Goal: Navigation & Orientation: Find specific page/section

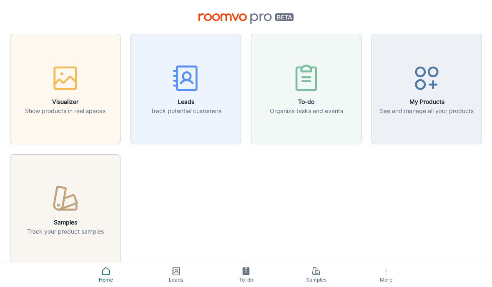
click at [70, 94] on div "button" at bounding box center [65, 80] width 80 height 35
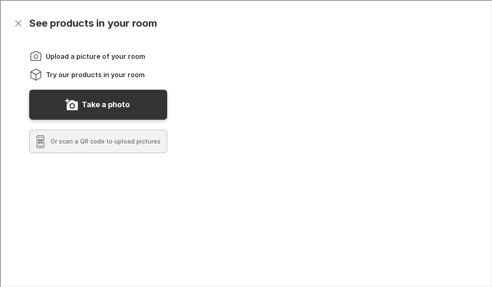
click at [21, 22] on icon "Exit visualizer" at bounding box center [18, 23] width 10 height 10
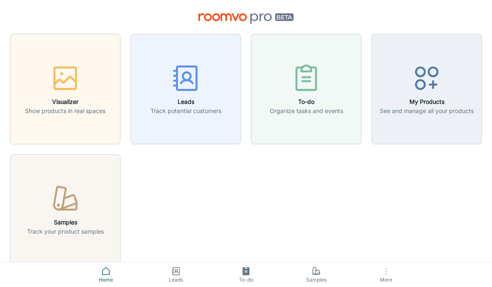
click at [430, 99] on h6 "My Products" at bounding box center [427, 101] width 94 height 9
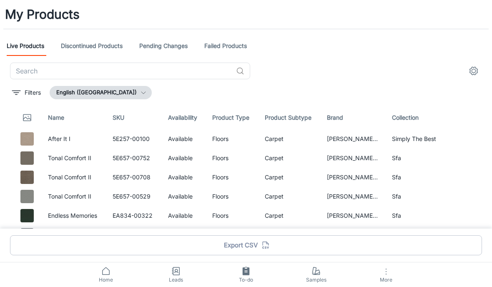
click at [470, 71] on icon "settings" at bounding box center [474, 71] width 8 height 8
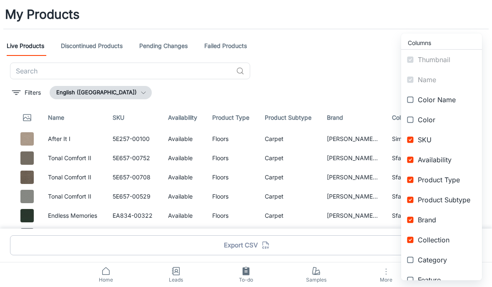
click at [347, 75] on div at bounding box center [246, 143] width 492 height 287
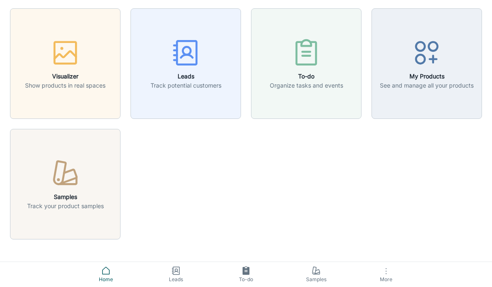
scroll to position [64, 0]
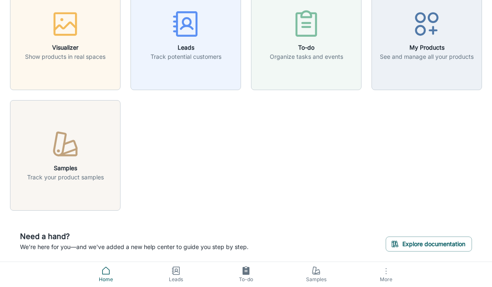
click at [384, 277] on span "More" at bounding box center [386, 280] width 60 height 6
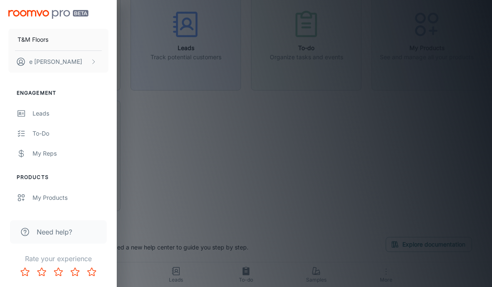
click at [426, 140] on div at bounding box center [246, 143] width 492 height 287
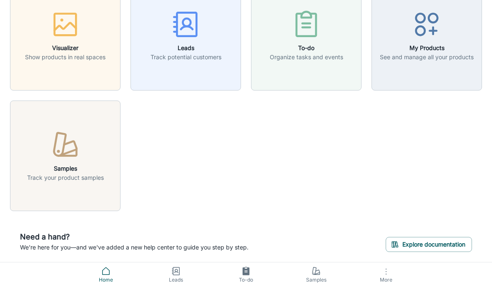
click at [102, 276] on span "Home" at bounding box center [106, 280] width 60 height 8
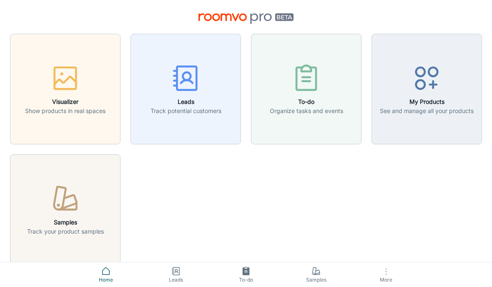
click at [385, 267] on icon "button" at bounding box center [386, 272] width 10 height 10
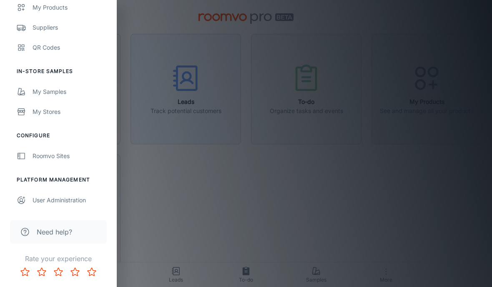
scroll to position [190, 0]
click at [72, 198] on div "User Administration" at bounding box center [71, 200] width 76 height 9
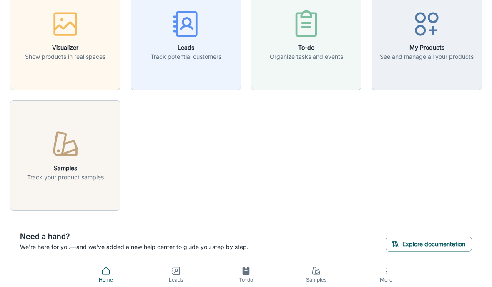
scroll to position [64, 0]
click at [433, 237] on button "Explore documentation" at bounding box center [429, 244] width 86 height 15
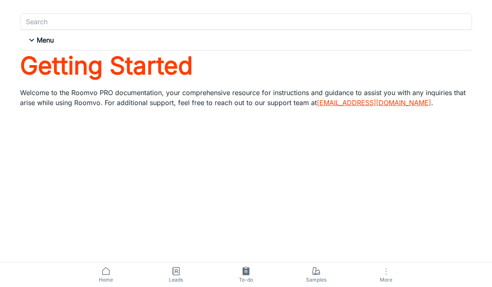
click at [34, 38] on icon at bounding box center [32, 40] width 10 height 10
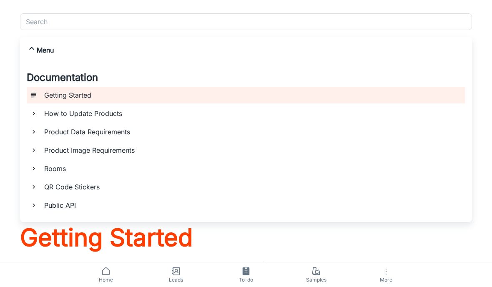
click at [110, 266] on icon at bounding box center [106, 271] width 10 height 10
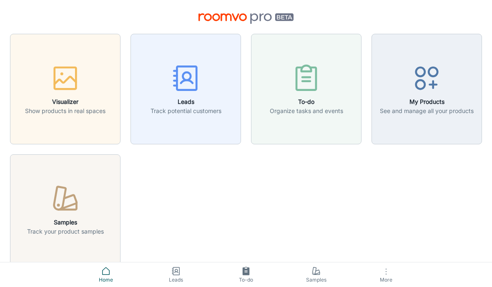
click at [314, 107] on p "Organize tasks and events" at bounding box center [306, 110] width 73 height 9
click at [111, 266] on icon at bounding box center [106, 271] width 10 height 10
click at [284, 19] on img at bounding box center [247, 18] width 96 height 10
click at [423, 96] on div "button" at bounding box center [427, 80] width 94 height 35
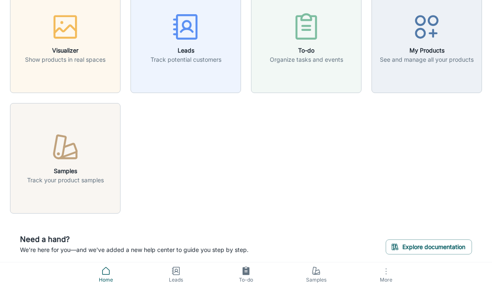
scroll to position [64, 0]
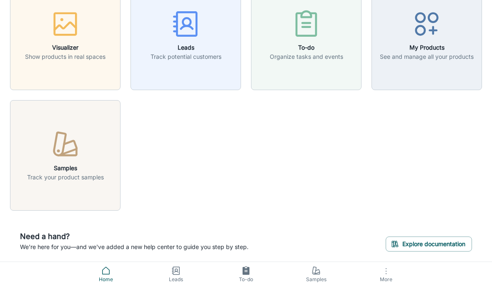
click at [384, 272] on button "More" at bounding box center [386, 274] width 70 height 25
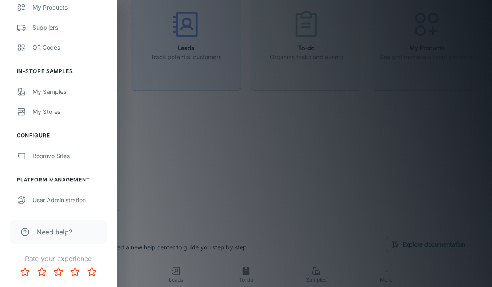
scroll to position [190, 0]
click at [67, 201] on div "User Administration" at bounding box center [71, 200] width 76 height 9
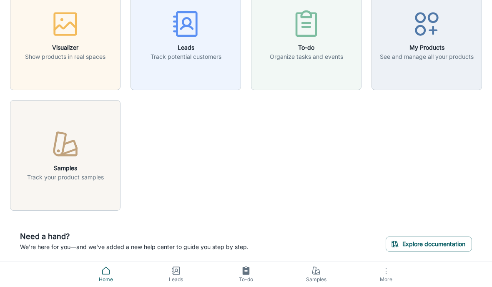
scroll to position [64, 0]
click at [112, 262] on link "Home" at bounding box center [106, 274] width 70 height 25
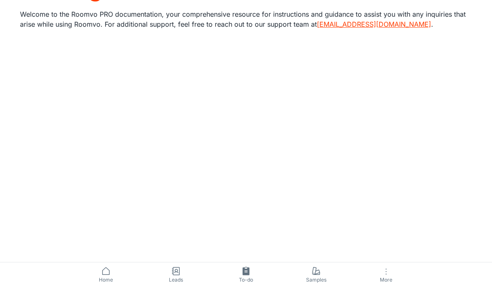
scroll to position [113, 0]
